Goal: Information Seeking & Learning: Learn about a topic

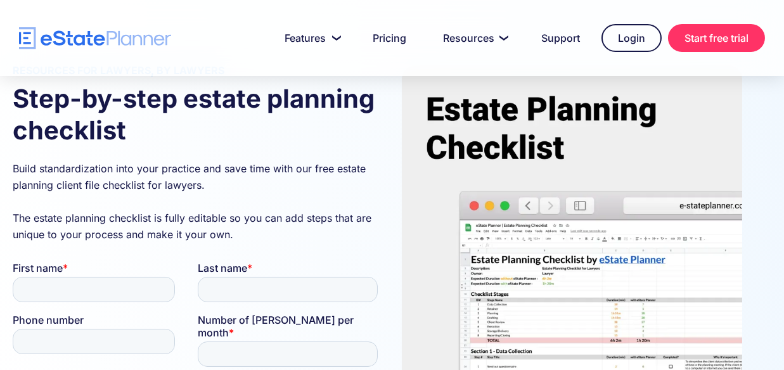
scroll to position [136, 0]
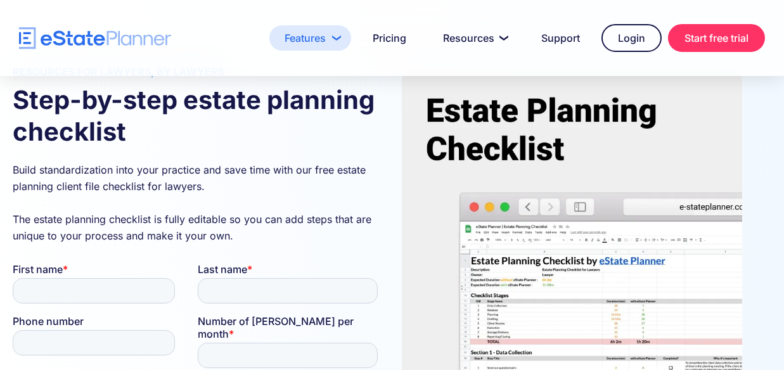
click at [333, 43] on link "Features" at bounding box center [310, 37] width 82 height 25
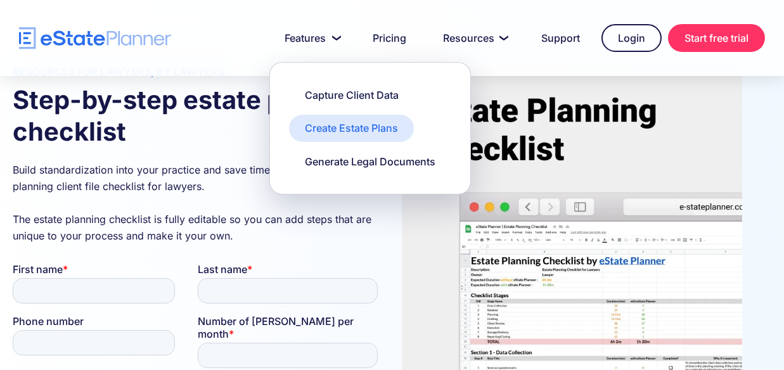
click at [382, 133] on div "Create Estate Plans" at bounding box center [351, 128] width 93 height 14
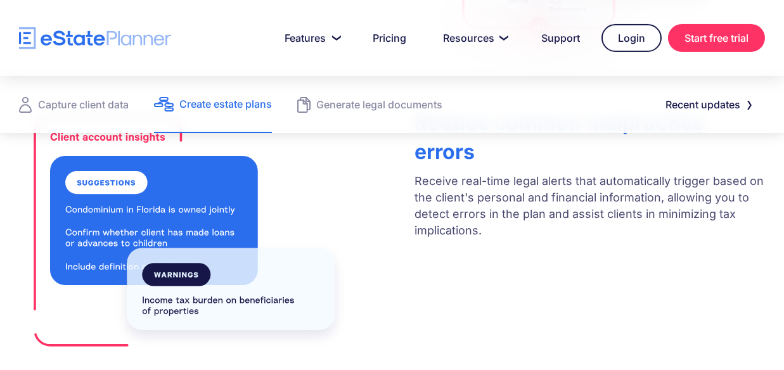
scroll to position [680, 0]
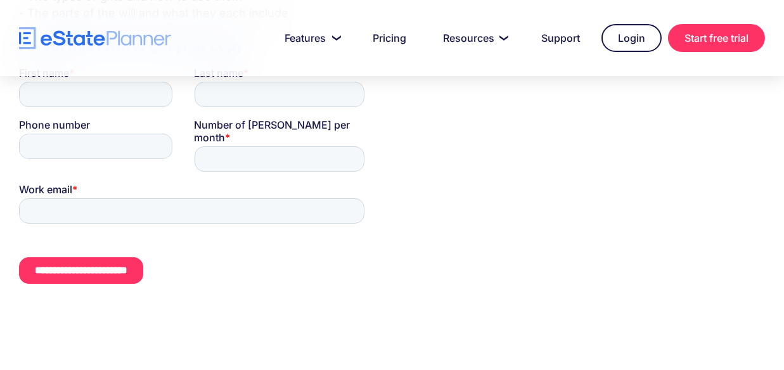
scroll to position [496, 0]
